Goal: Information Seeking & Learning: Learn about a topic

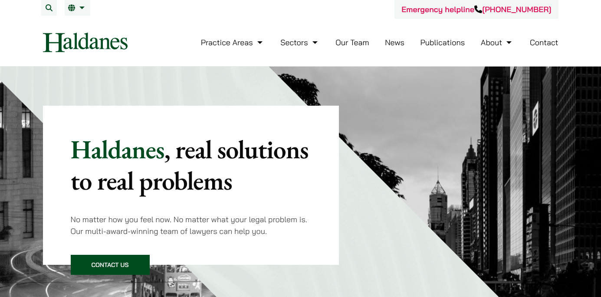
click at [363, 44] on link "Our Team" at bounding box center [352, 42] width 33 height 10
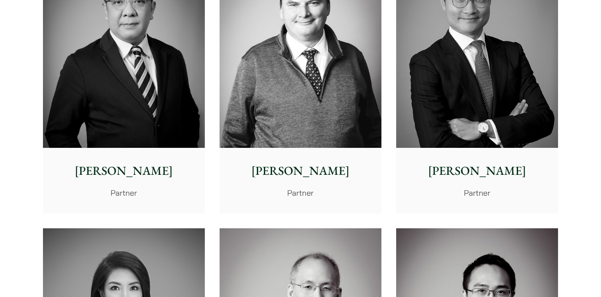
scroll to position [507, 0]
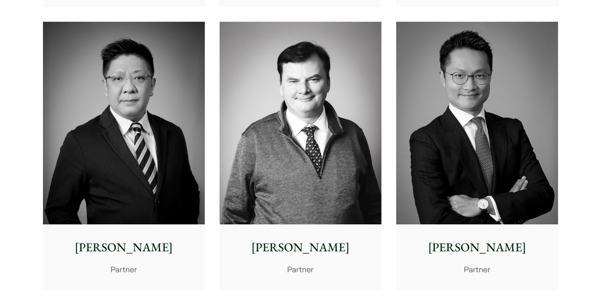
click at [440, 119] on img at bounding box center [477, 123] width 162 height 203
click at [95, 82] on img at bounding box center [124, 123] width 162 height 203
click at [477, 102] on img at bounding box center [477, 123] width 162 height 203
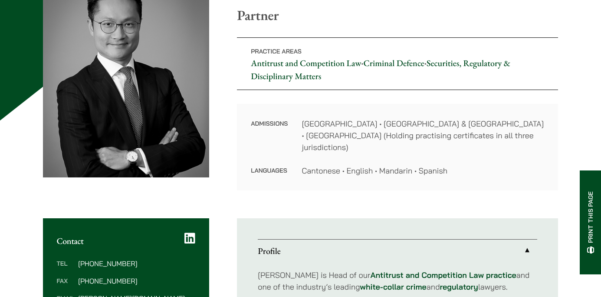
scroll to position [125, 0]
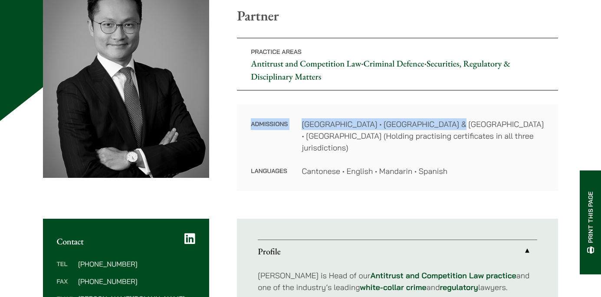
drag, startPoint x: 441, startPoint y: 123, endPoint x: 394, endPoint y: 108, distance: 49.3
click at [394, 108] on div "Admissions Hong Kong • England & Wales • Dubai International Financial Centre (…" at bounding box center [397, 147] width 321 height 86
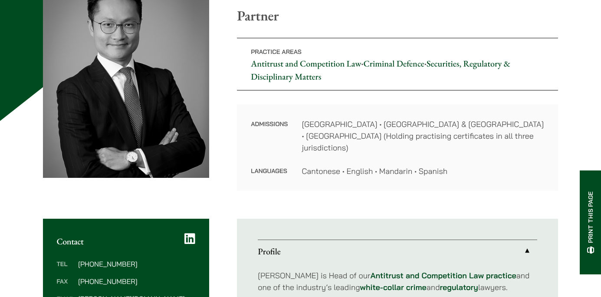
click at [394, 108] on div "Admissions Hong Kong • England & Wales • Dubai International Financial Centre (…" at bounding box center [397, 147] width 321 height 86
drag, startPoint x: 412, startPoint y: 159, endPoint x: 423, endPoint y: 165, distance: 12.6
click at [423, 165] on div "Admissions Hong Kong • England & Wales • Dubai International Financial Centre (…" at bounding box center [397, 147] width 321 height 86
click at [423, 165] on dd "Cantonese • English • Mandarin • Spanish" at bounding box center [423, 171] width 243 height 12
drag, startPoint x: 423, startPoint y: 165, endPoint x: 383, endPoint y: 117, distance: 61.9
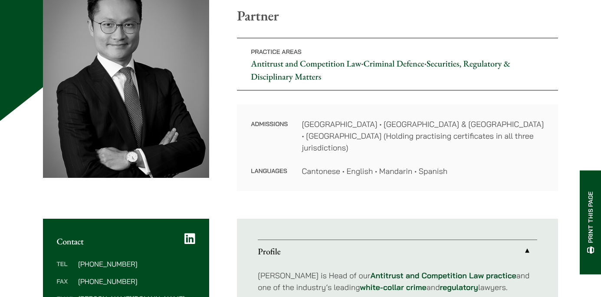
click at [383, 117] on div "Admissions Hong Kong • England & Wales • Dubai International Financial Centre (…" at bounding box center [397, 147] width 321 height 86
drag, startPoint x: 383, startPoint y: 117, endPoint x: 399, endPoint y: 155, distance: 41.2
click at [400, 158] on div "Admissions Hong Kong • England & Wales • Dubai International Financial Centre (…" at bounding box center [397, 147] width 321 height 86
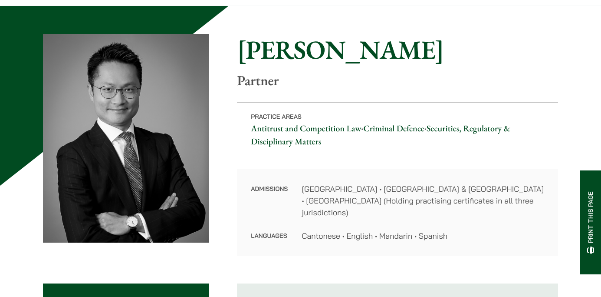
scroll to position [42, 0]
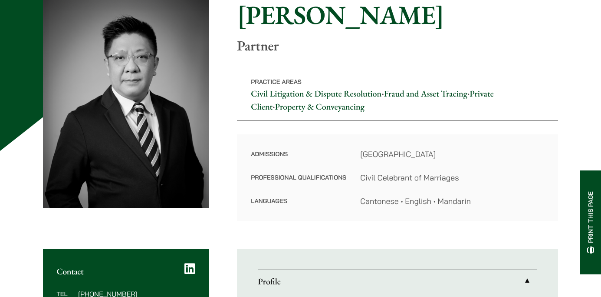
scroll to position [63, 0]
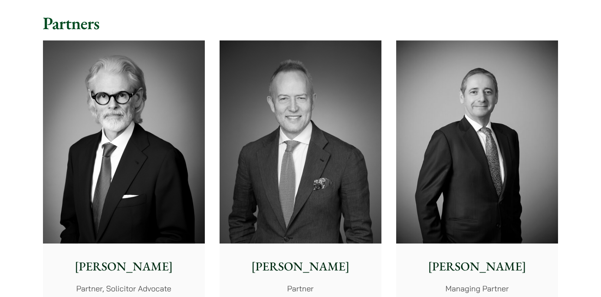
scroll to position [215, 0]
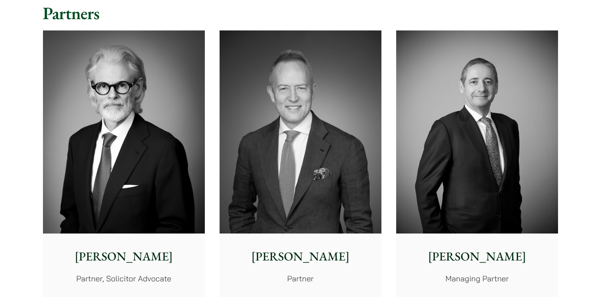
click at [136, 102] on img at bounding box center [124, 131] width 162 height 203
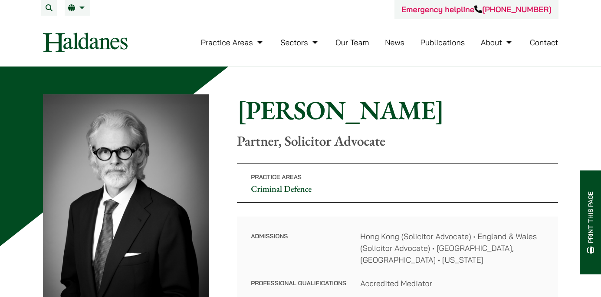
scroll to position [83, 0]
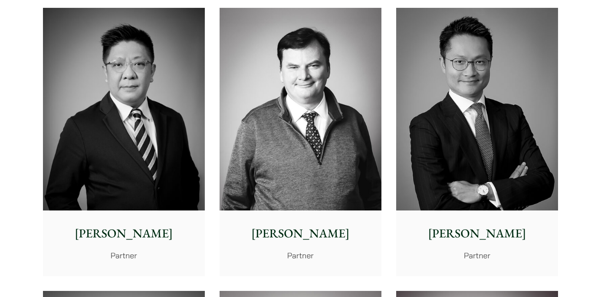
scroll to position [764, 0]
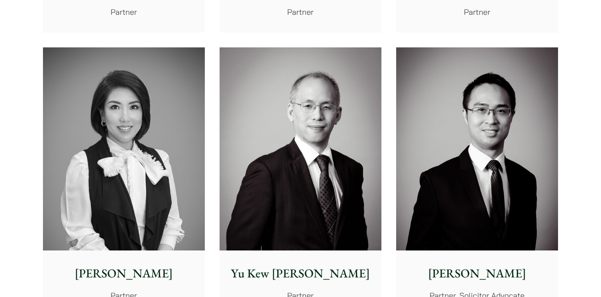
click at [443, 123] on img at bounding box center [477, 148] width 162 height 203
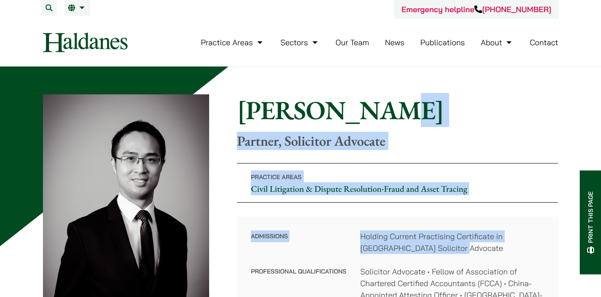
drag, startPoint x: 0, startPoint y: 0, endPoint x: 443, endPoint y: 256, distance: 512.0
click at [443, 257] on div "Home » Lawyers » [PERSON_NAME] [PERSON_NAME] Partner, Solicitor Advocate Practi…" at bounding box center [301, 233] width 516 height 279
click at [443, 256] on dl "Admissions Holding Current Practising Certificate in Hong Kong Solicitor Advoca…" at bounding box center [397, 294] width 293 height 129
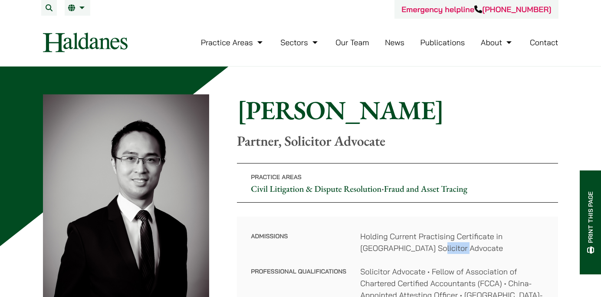
click at [443, 256] on dl "Admissions Holding Current Practising Certificate in Hong Kong Solicitor Advoca…" at bounding box center [397, 294] width 293 height 129
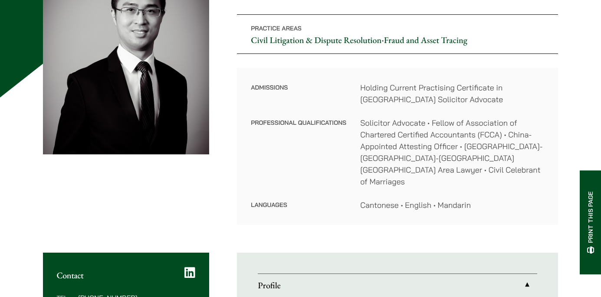
scroll to position [146, 0]
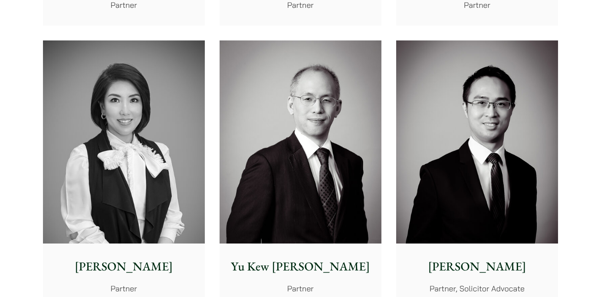
click at [265, 112] on img at bounding box center [301, 141] width 162 height 203
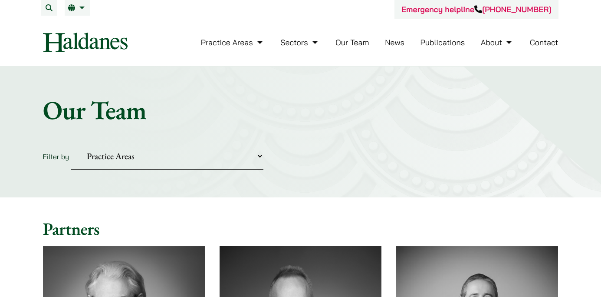
scroll to position [771, 0]
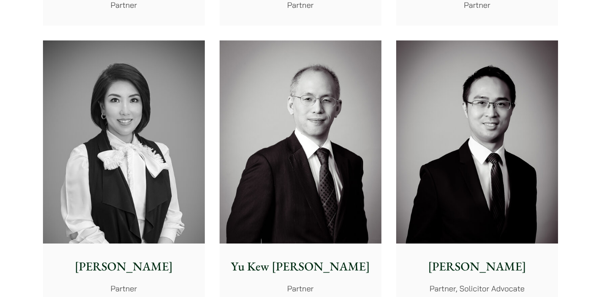
click at [166, 117] on img at bounding box center [124, 141] width 162 height 203
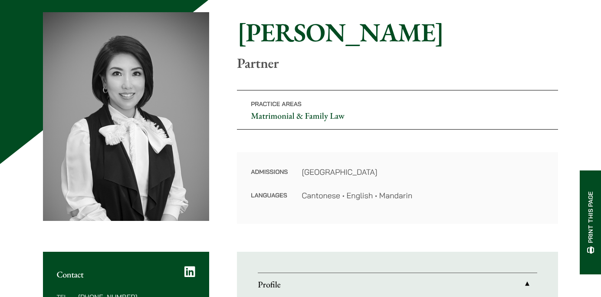
scroll to position [83, 0]
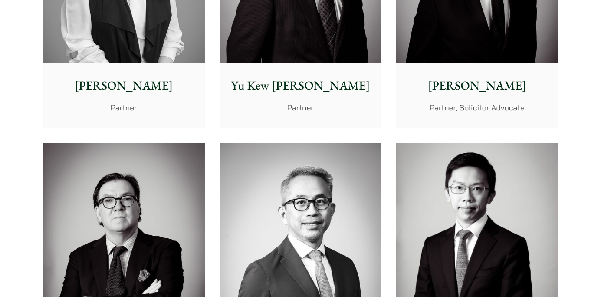
scroll to position [1070, 0]
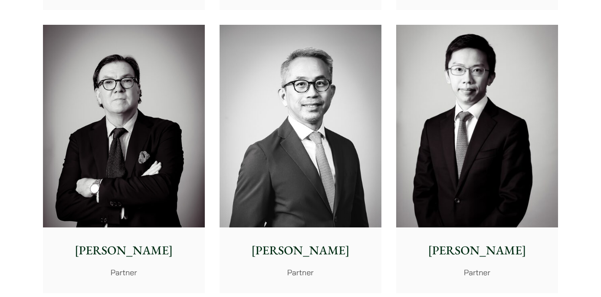
click at [183, 69] on img at bounding box center [124, 126] width 162 height 203
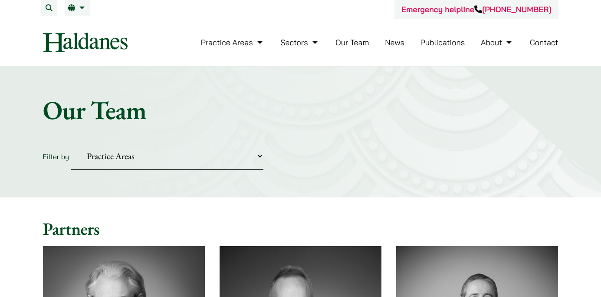
scroll to position [1070, 0]
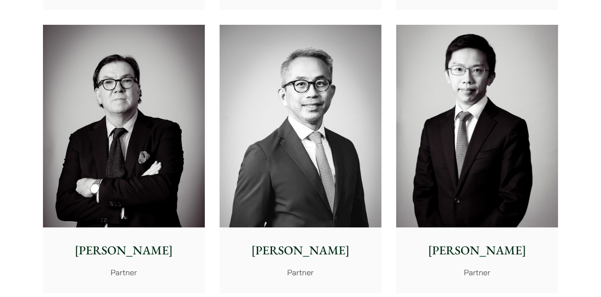
click at [290, 109] on img at bounding box center [301, 126] width 162 height 203
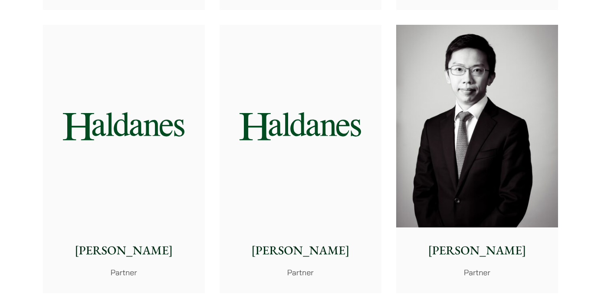
scroll to position [1070, 0]
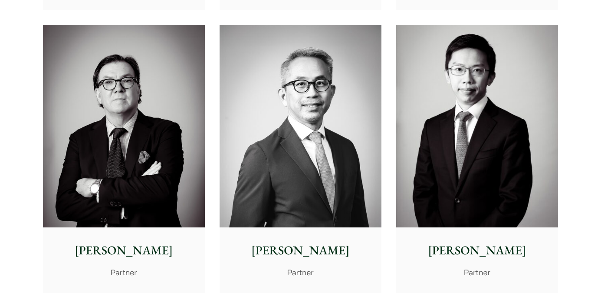
click at [462, 111] on img at bounding box center [477, 126] width 162 height 203
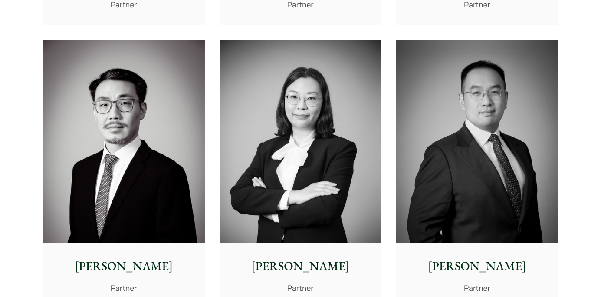
scroll to position [1375, 0]
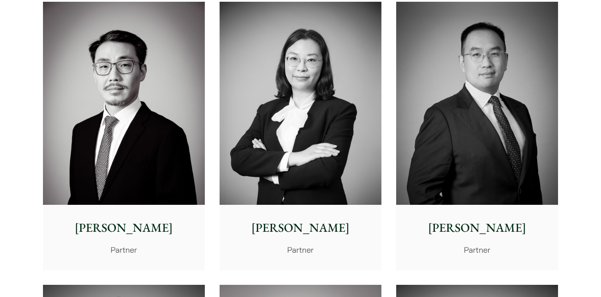
click at [287, 101] on img at bounding box center [301, 103] width 162 height 203
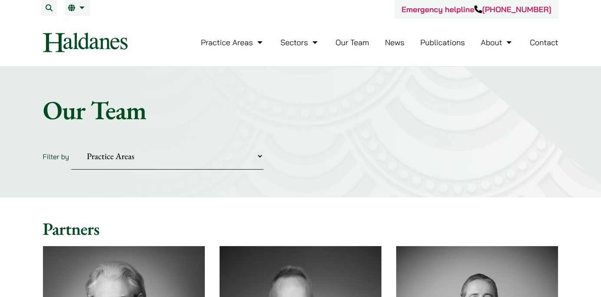
scroll to position [1375, 0]
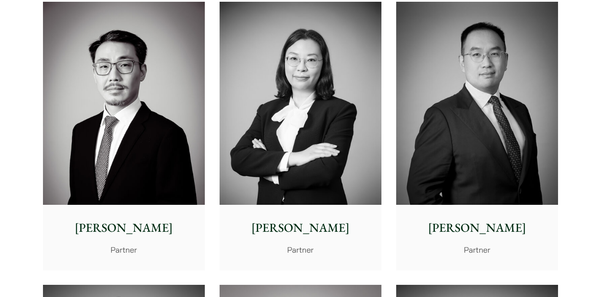
click at [429, 120] on img at bounding box center [477, 103] width 162 height 203
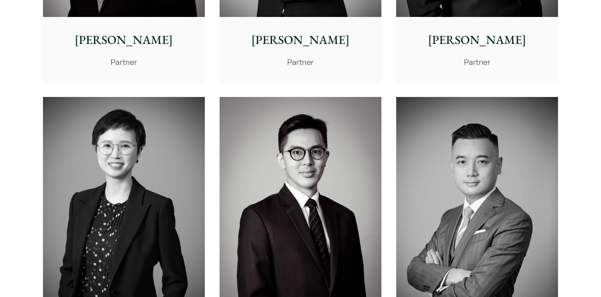
scroll to position [1646, 0]
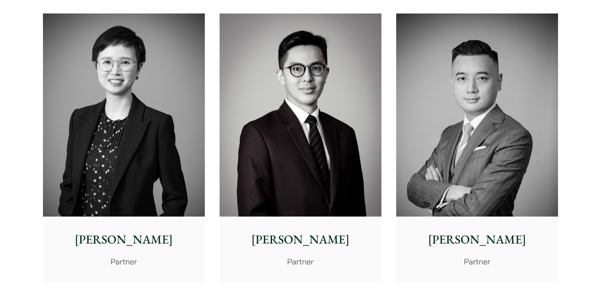
click at [455, 137] on img at bounding box center [477, 114] width 162 height 203
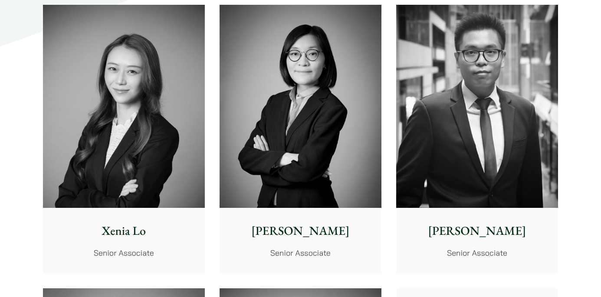
scroll to position [2285, 0]
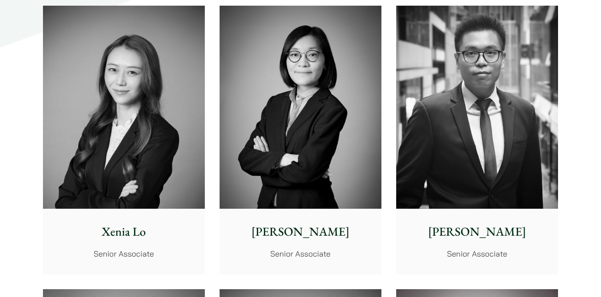
click at [468, 103] on img at bounding box center [477, 107] width 162 height 203
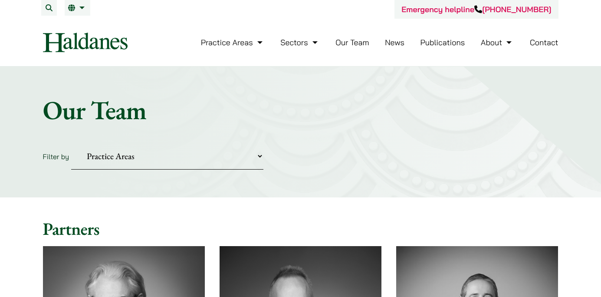
scroll to position [2556, 0]
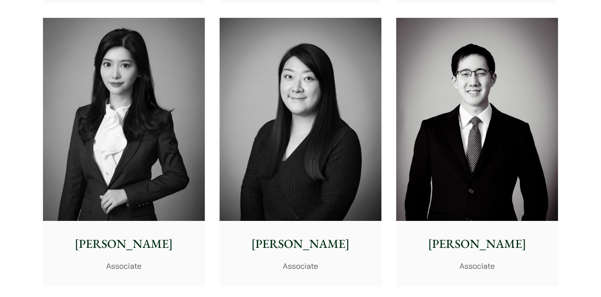
click at [168, 96] on img at bounding box center [124, 119] width 162 height 203
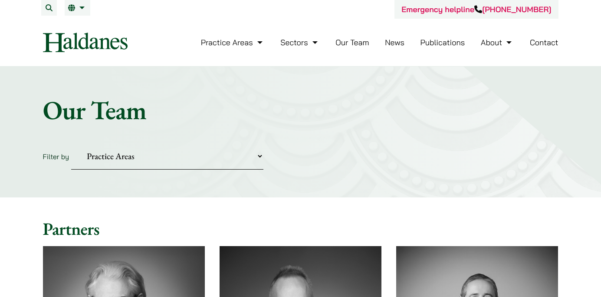
scroll to position [2556, 0]
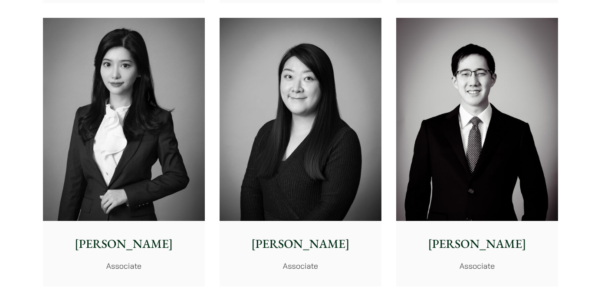
click at [243, 115] on img at bounding box center [301, 119] width 162 height 203
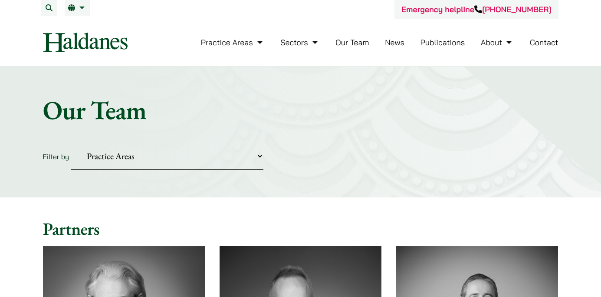
scroll to position [2556, 0]
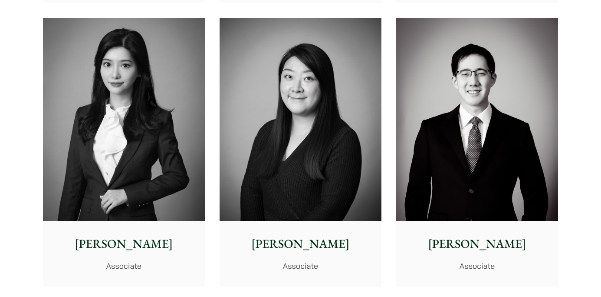
click at [429, 128] on img at bounding box center [477, 119] width 162 height 203
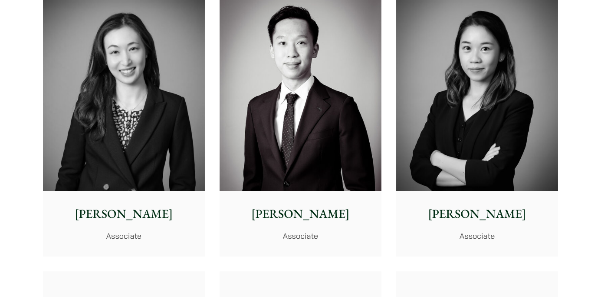
scroll to position [2869, 0]
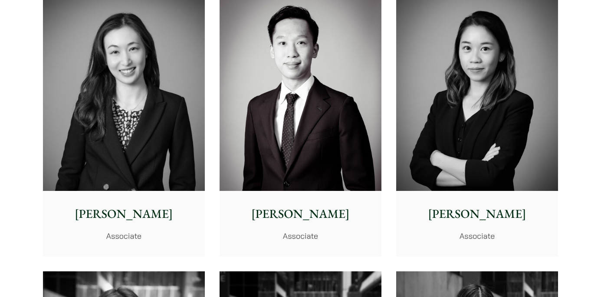
click at [296, 120] on img at bounding box center [301, 89] width 162 height 203
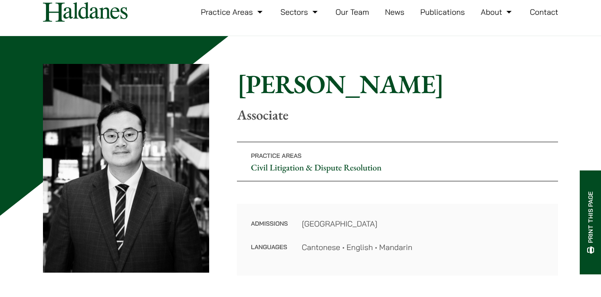
scroll to position [90, 0]
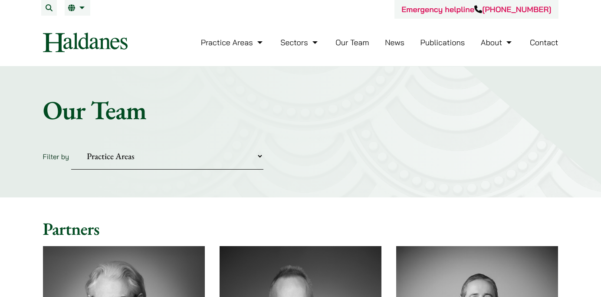
scroll to position [3390, 0]
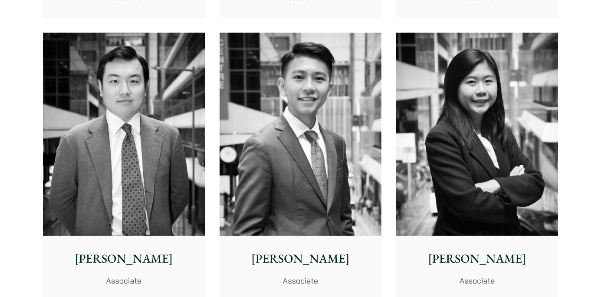
click at [316, 141] on img at bounding box center [301, 134] width 162 height 203
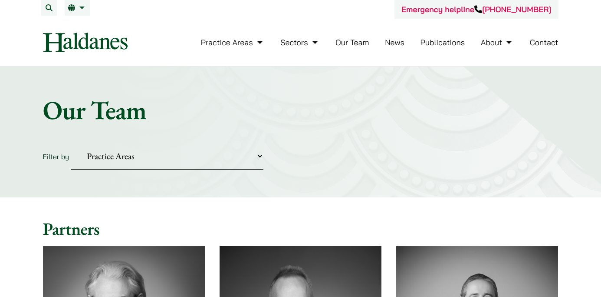
scroll to position [3390, 0]
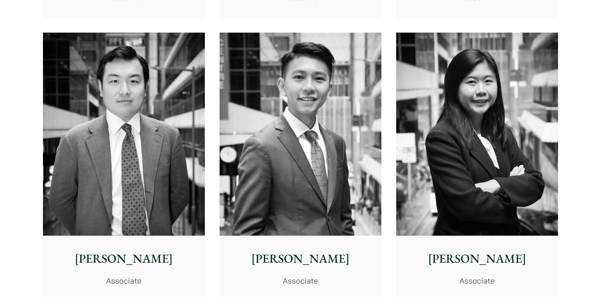
click at [129, 151] on img at bounding box center [124, 134] width 162 height 203
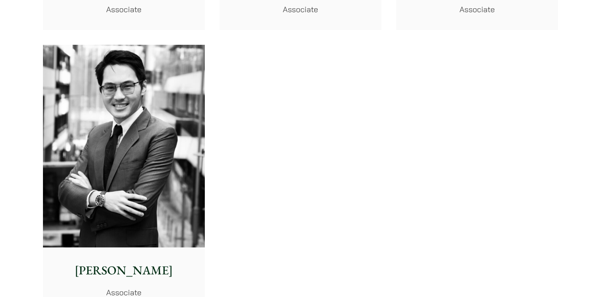
scroll to position [3661, 0]
click at [165, 129] on img at bounding box center [124, 146] width 162 height 203
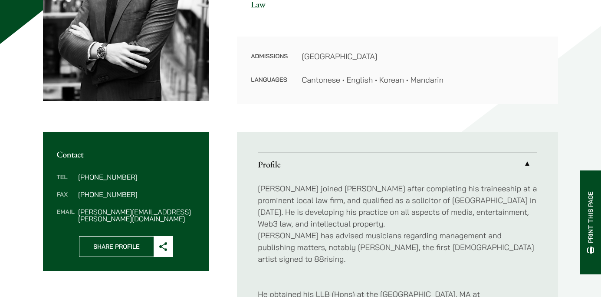
scroll to position [181, 0]
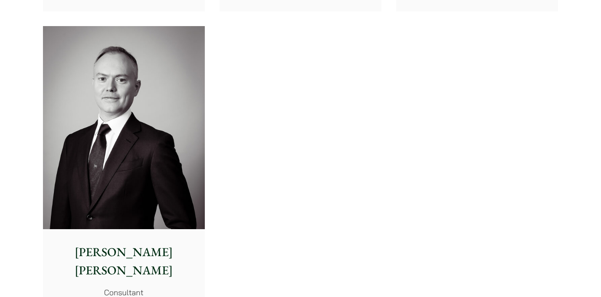
scroll to position [4522, 0]
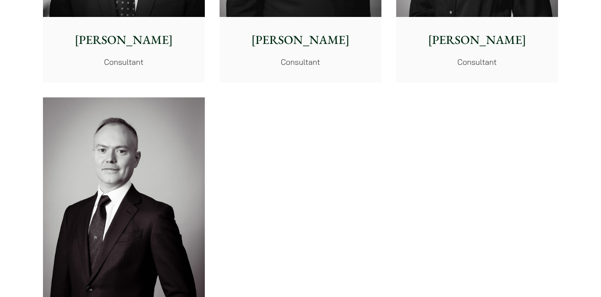
click at [133, 185] on img at bounding box center [124, 198] width 162 height 203
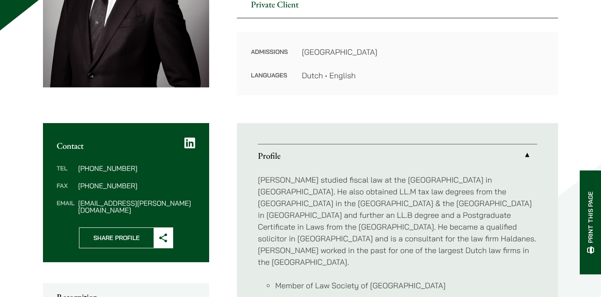
scroll to position [347, 0]
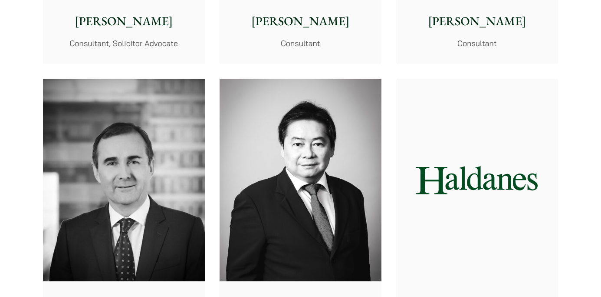
scroll to position [4397, 0]
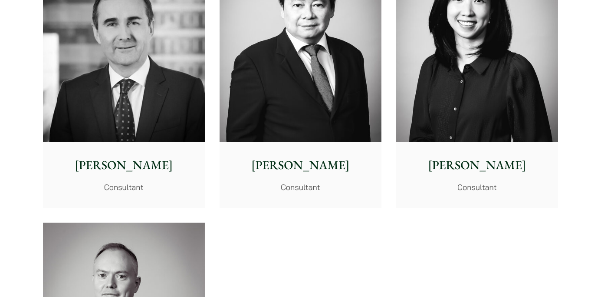
click at [492, 121] on img at bounding box center [477, 41] width 162 height 203
